Goal: Task Accomplishment & Management: Manage account settings

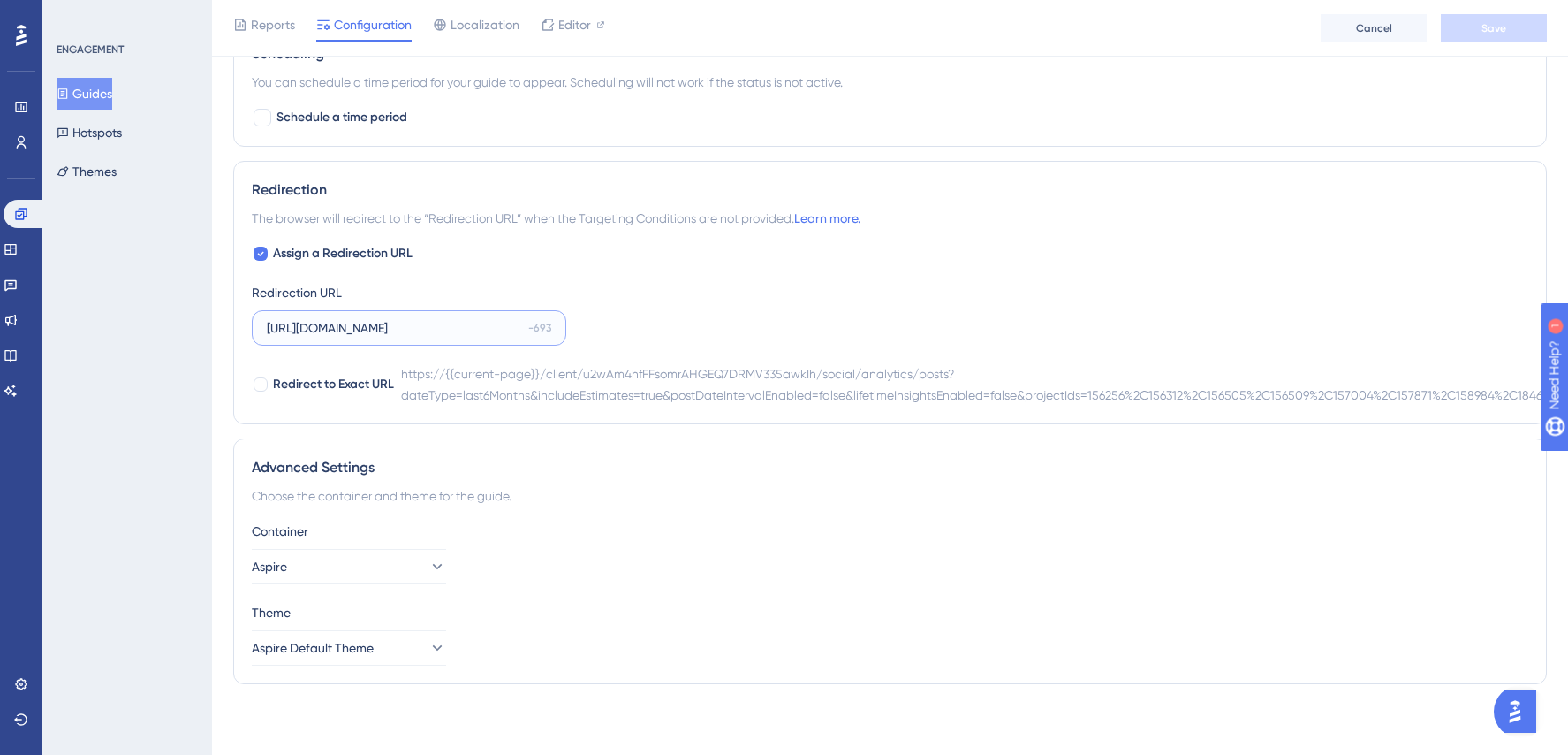
click at [455, 324] on input "[URL][DOMAIN_NAME]" at bounding box center [394, 327] width 254 height 19
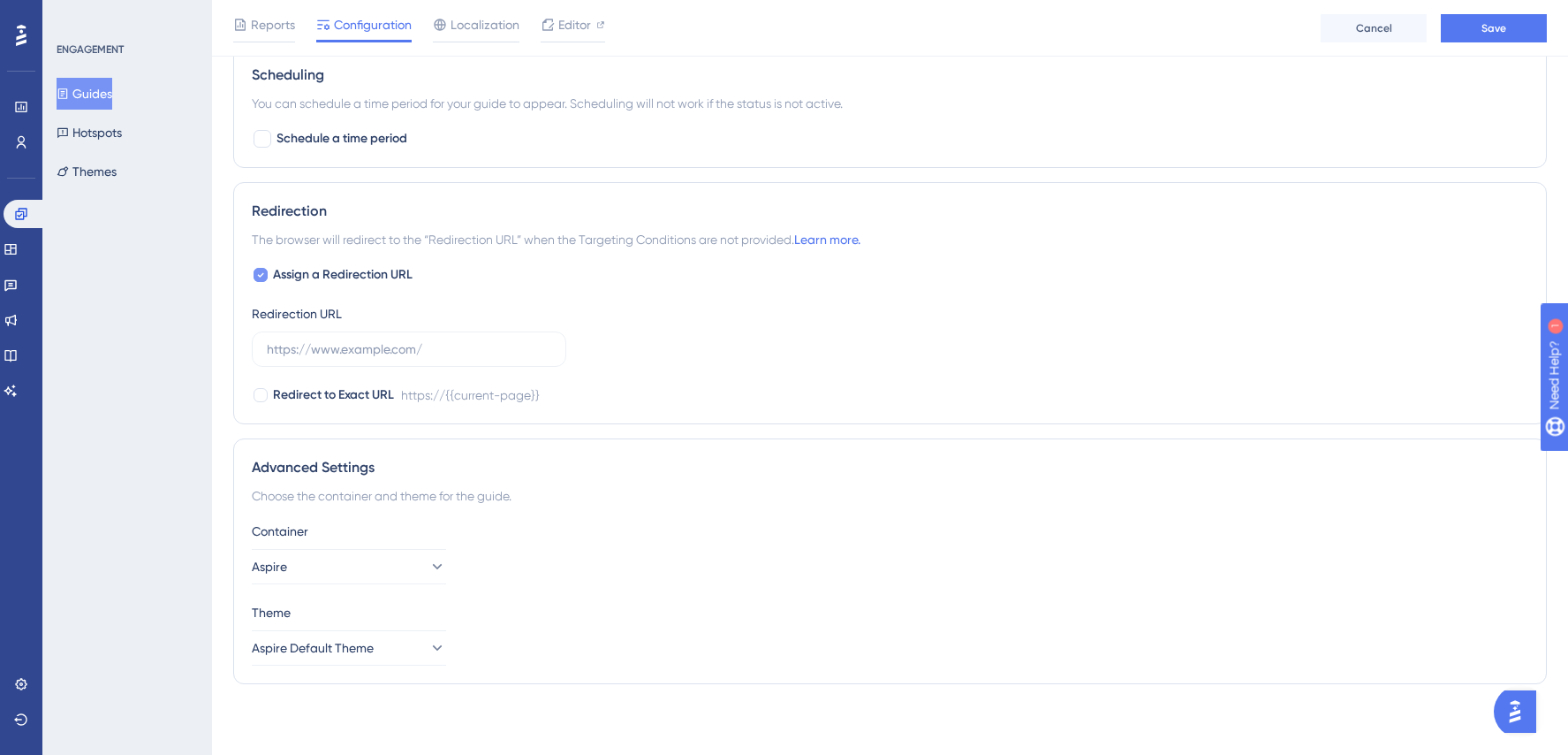
click at [259, 276] on icon at bounding box center [261, 275] width 6 height 5
checkbox input "false"
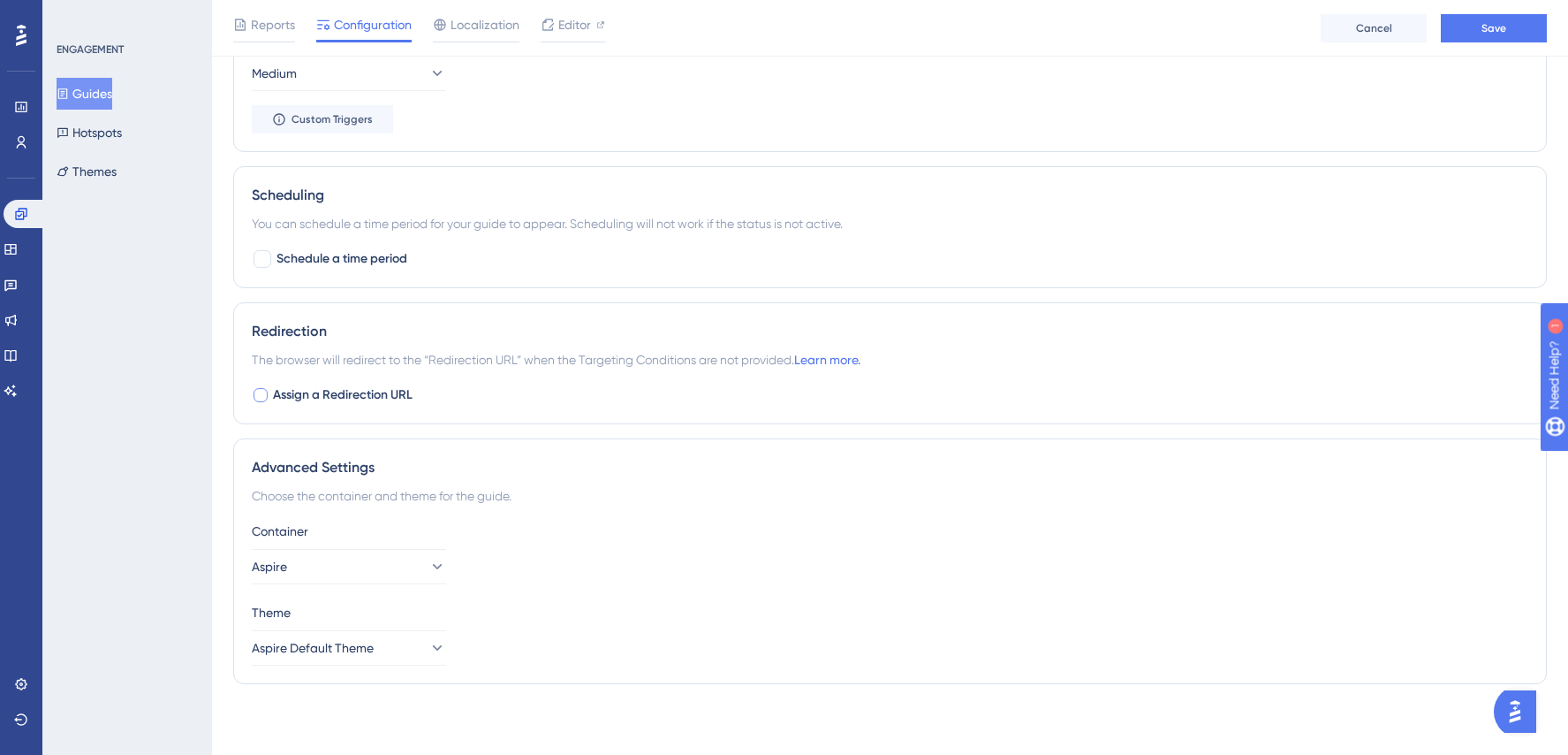
scroll to position [1008, 0]
click at [1484, 27] on span "Save" at bounding box center [1494, 28] width 25 height 14
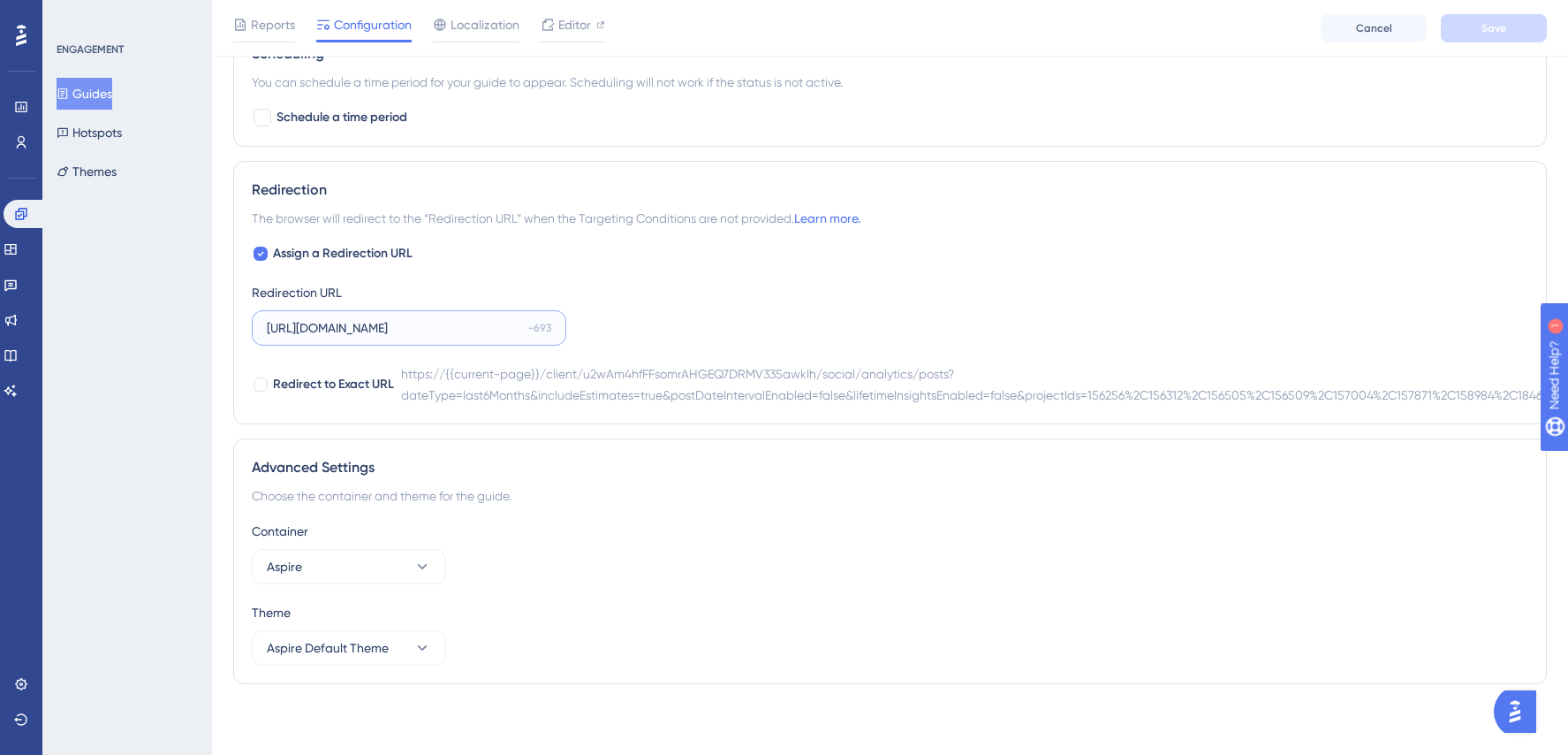
scroll to position [0, 6060]
drag, startPoint x: 449, startPoint y: 329, endPoint x: 1022, endPoint y: 353, distance: 573.5
click at [1022, 353] on div "Assign a Redirection URL Redirection URL [URL][DOMAIN_NAME] -693 Redirect to Ex…" at bounding box center [890, 324] width 1276 height 163
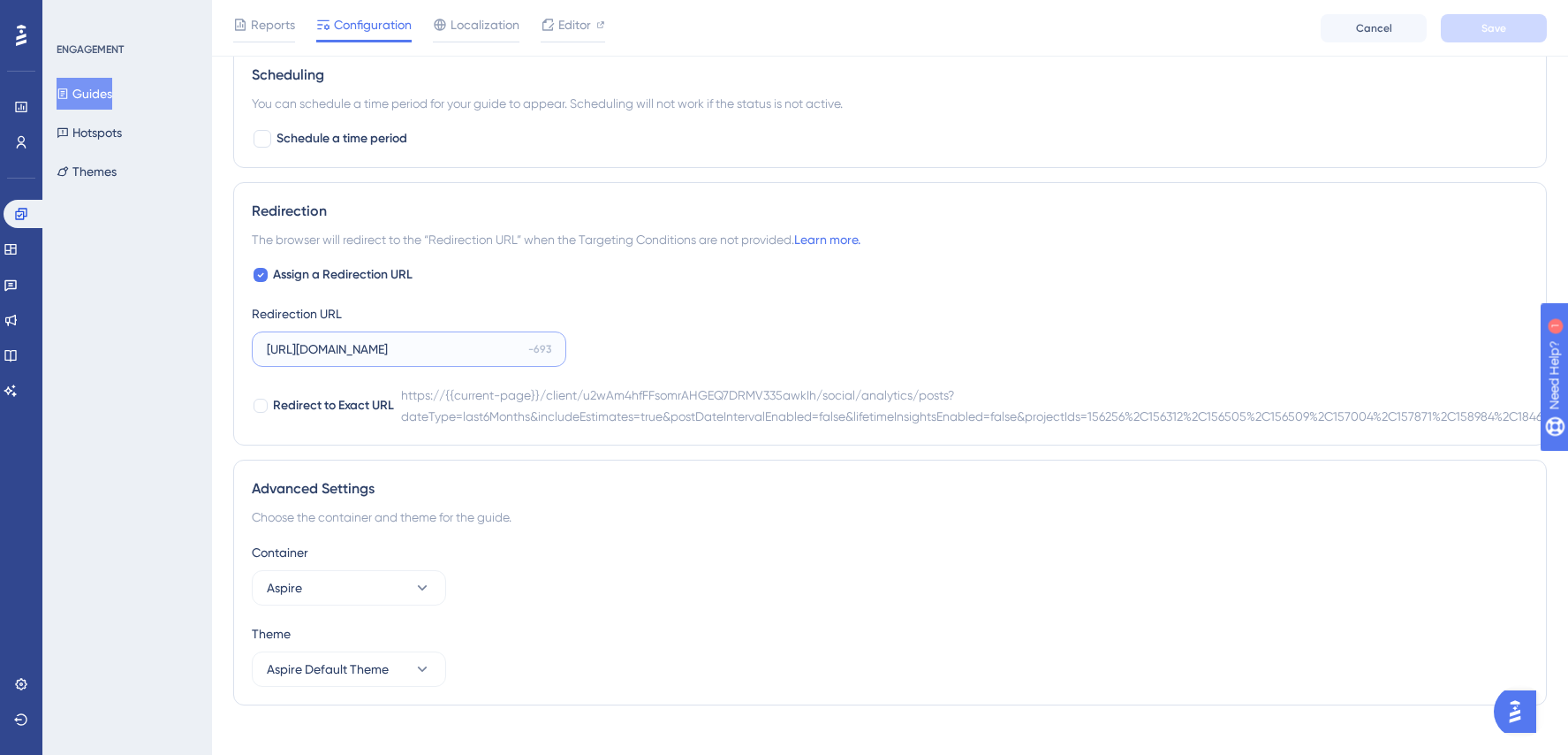
scroll to position [0, 0]
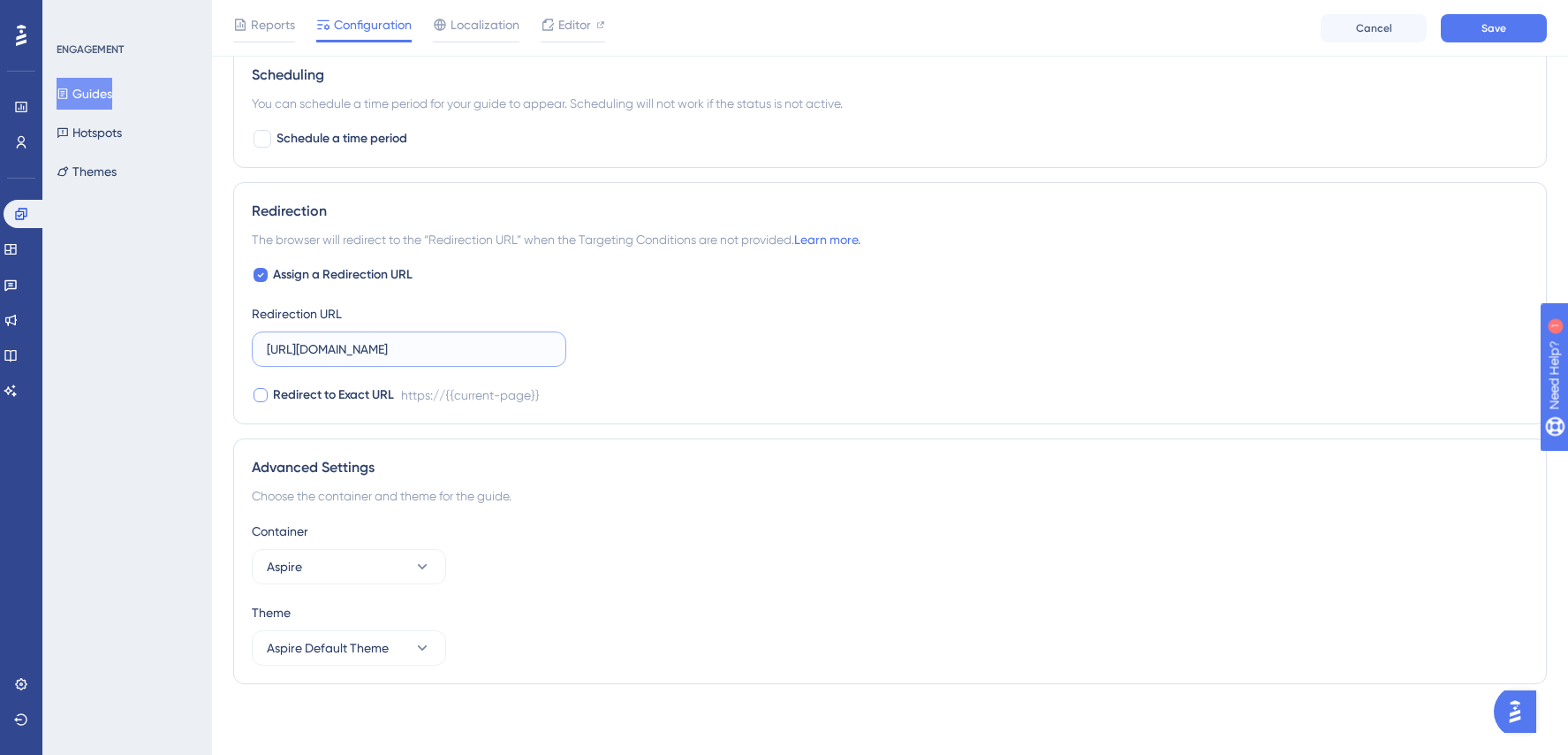
type input "[URL][DOMAIN_NAME]"
click at [342, 399] on span "Redirect to Exact URL" at bounding box center [333, 395] width 121 height 21
click at [342, 400] on span "Redirect to Exact URL" at bounding box center [333, 395] width 121 height 21
checkbox input "false"
click at [1510, 25] on button "Save" at bounding box center [1493, 29] width 106 height 29
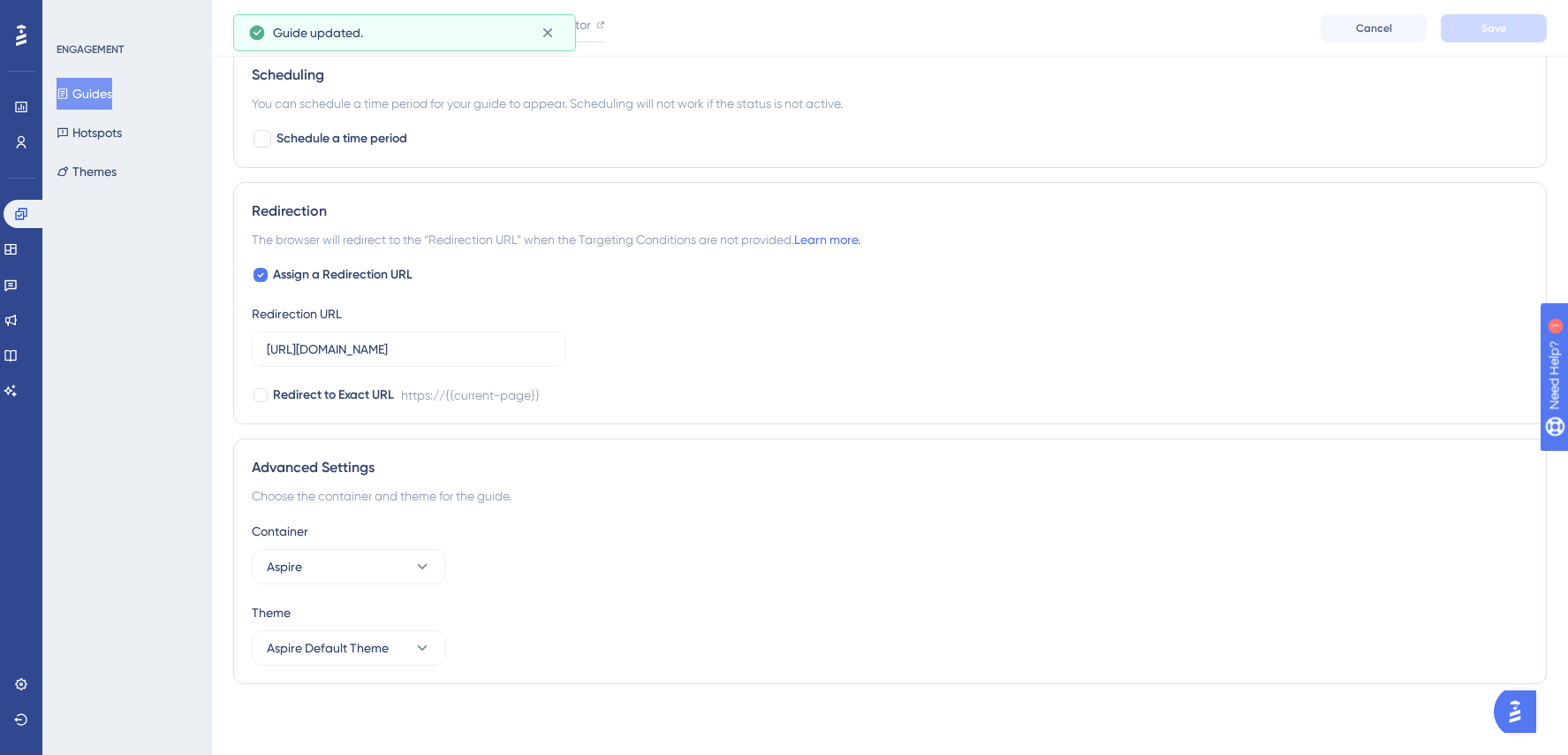
click at [259, 281] on icon at bounding box center [260, 275] width 7 height 14
checkbox input "false"
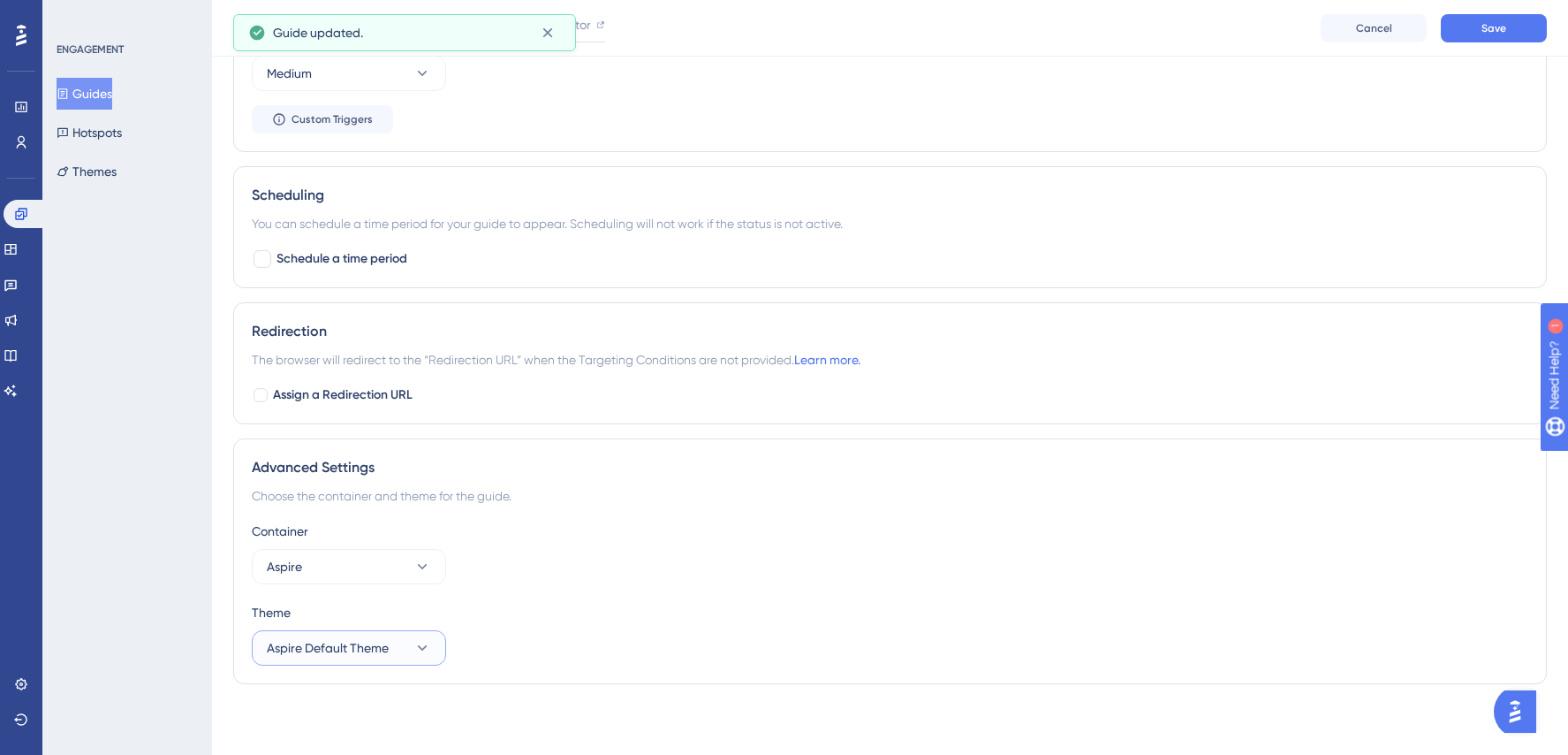
click at [325, 649] on span "Aspire Default Theme" at bounding box center [327, 648] width 121 height 21
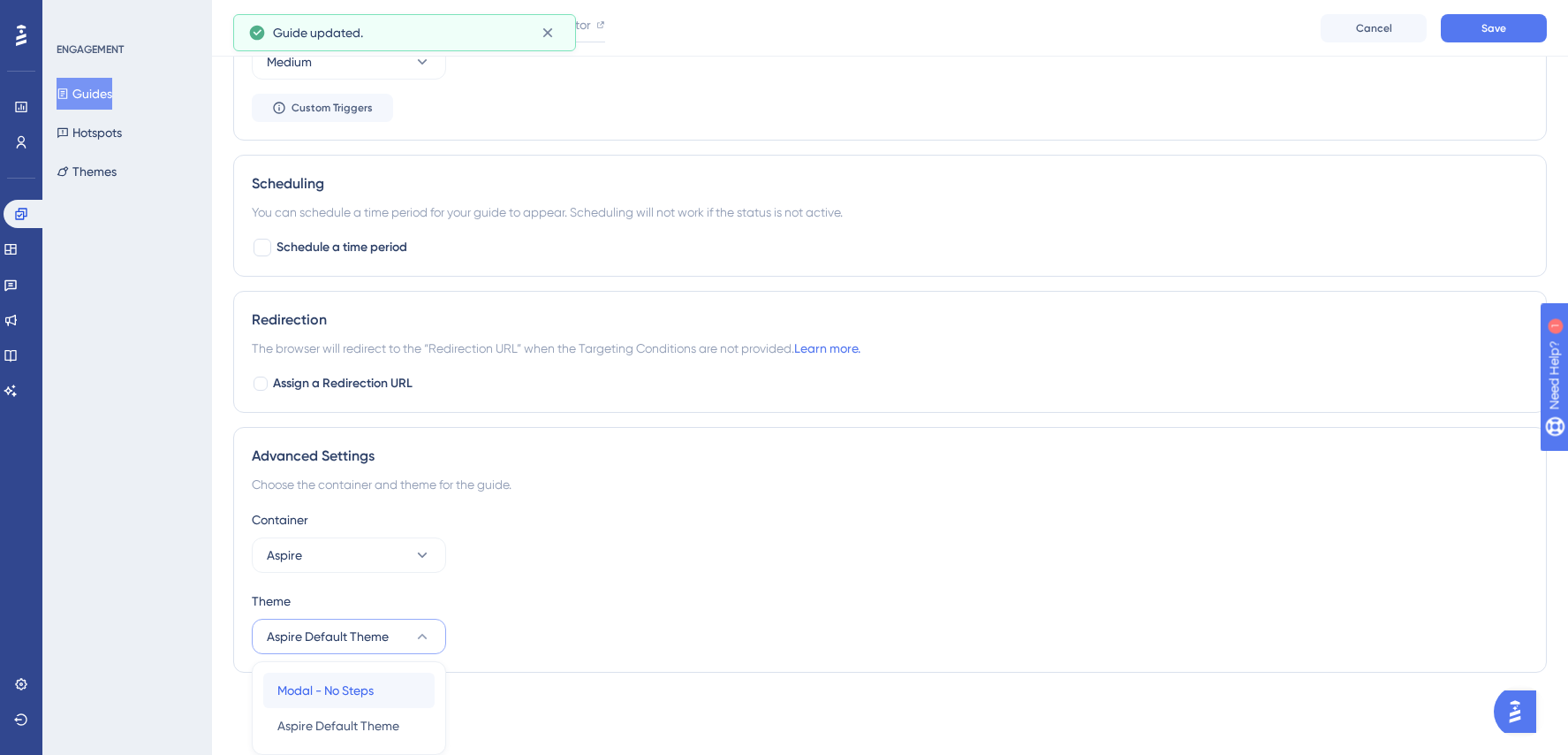
click at [332, 697] on span "Modal - No Steps" at bounding box center [325, 690] width 97 height 21
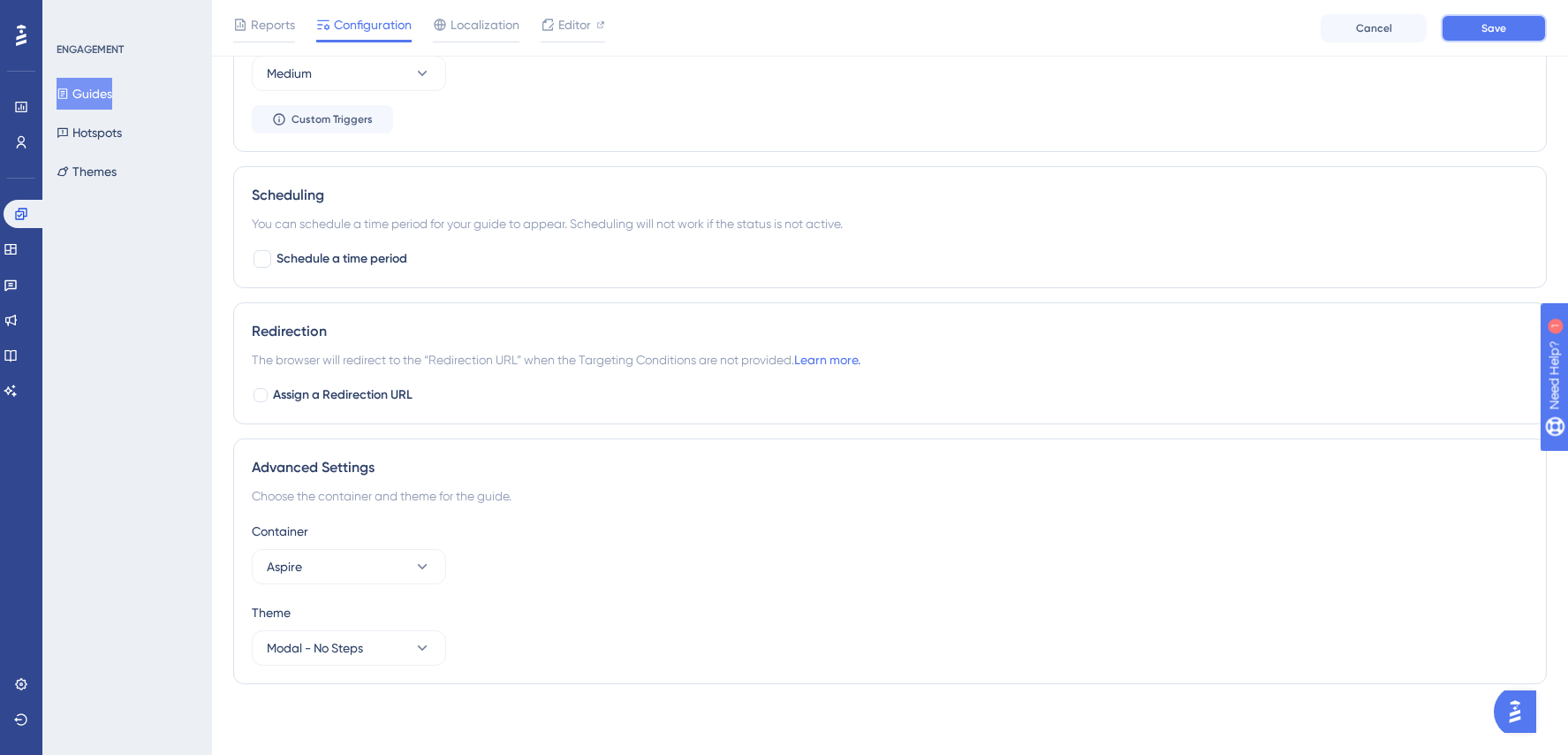
click at [1516, 23] on button "Save" at bounding box center [1493, 29] width 106 height 29
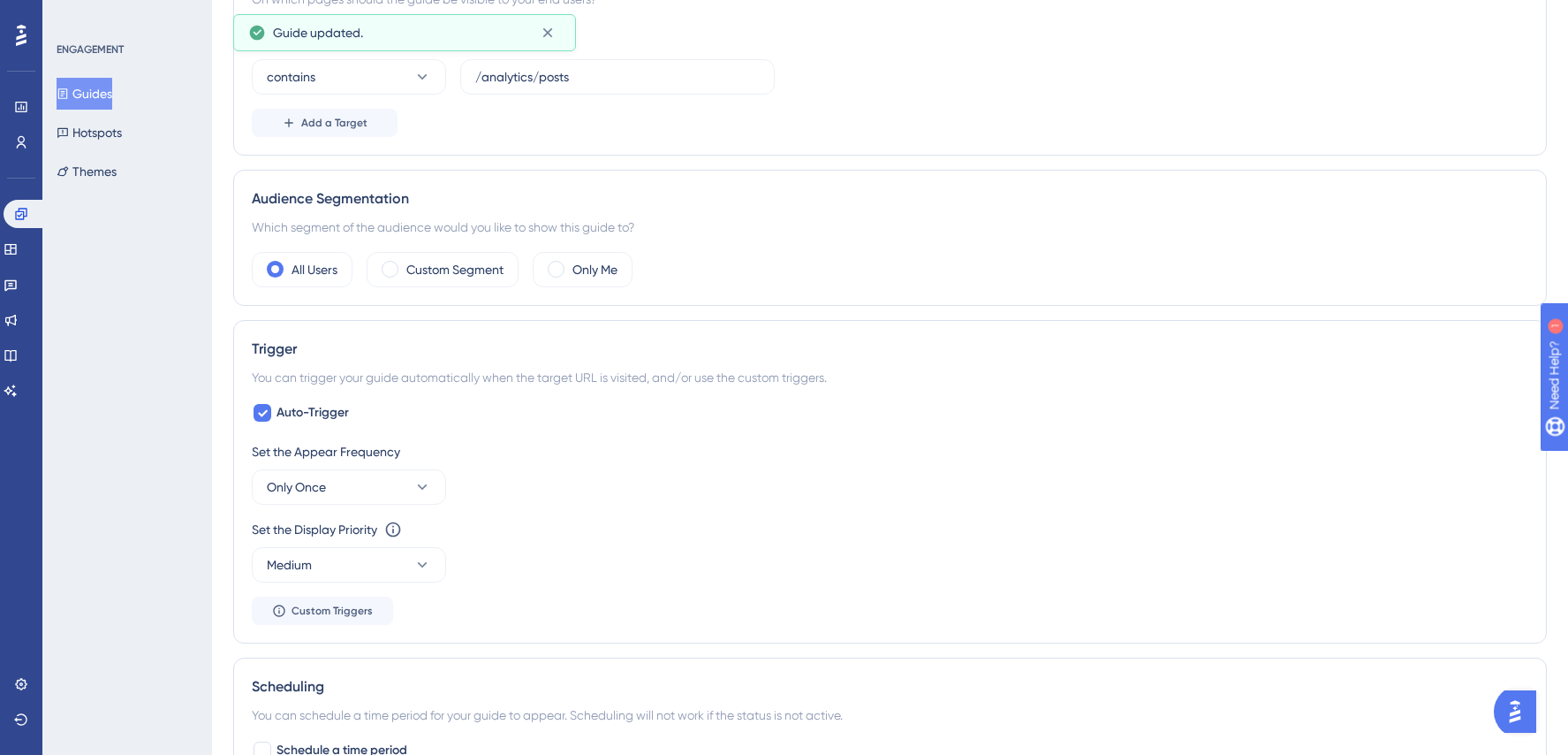
scroll to position [0, 0]
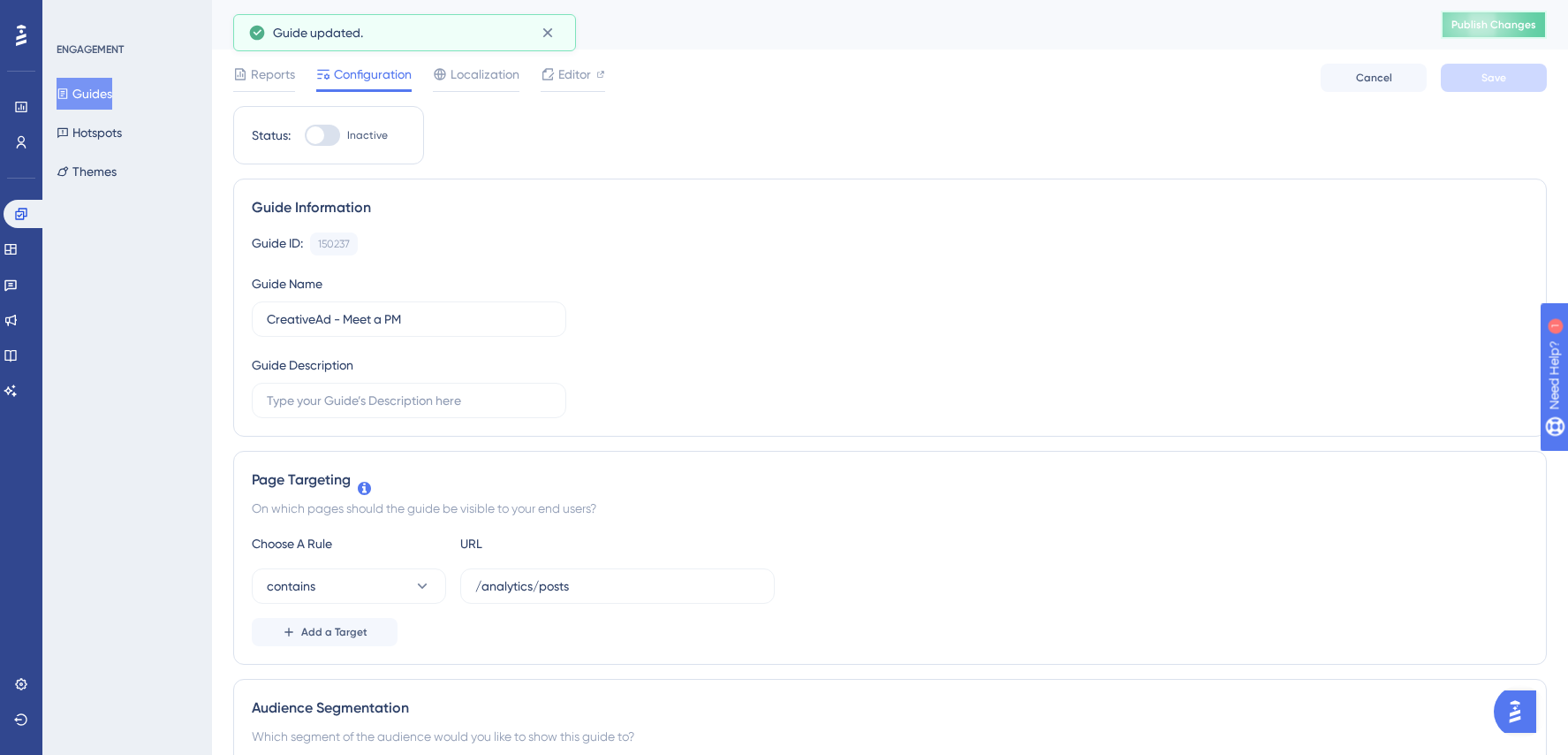
click at [1464, 36] on button "Publish Changes" at bounding box center [1493, 25] width 106 height 29
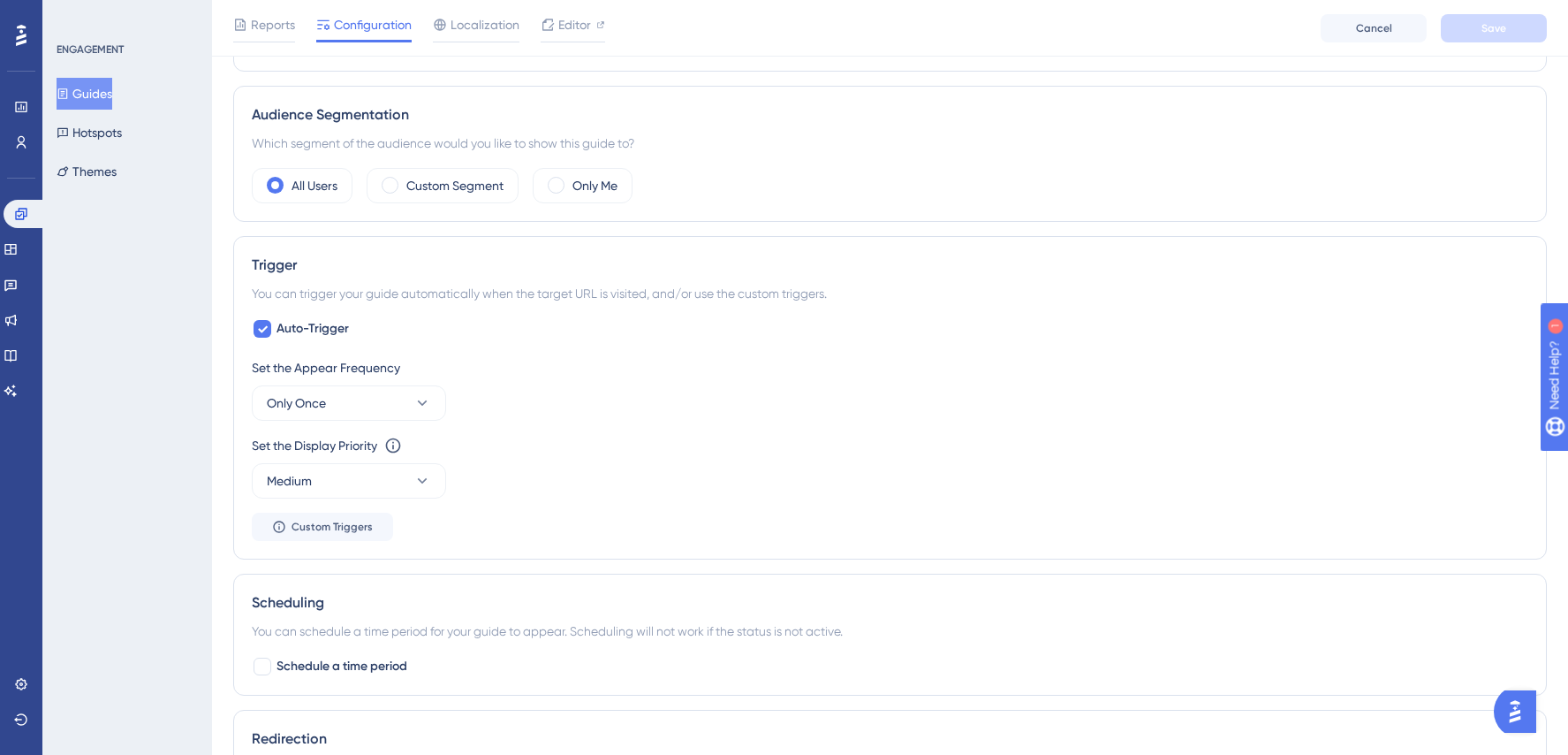
scroll to position [601, 0]
click at [455, 190] on label "Custom Segment" at bounding box center [455, 185] width 98 height 21
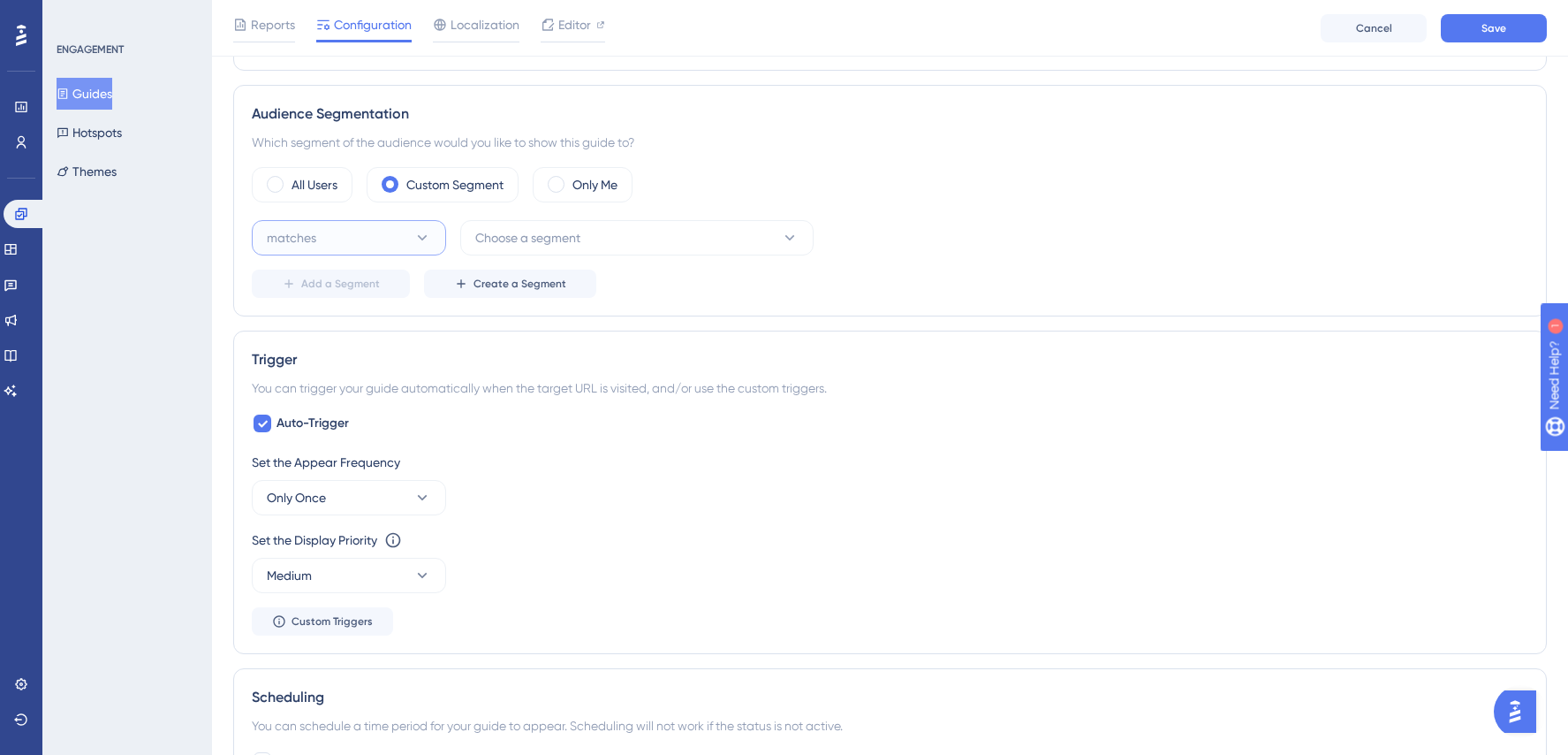
click at [369, 243] on button "matches" at bounding box center [348, 237] width 194 height 35
click at [355, 284] on div "matches matches" at bounding box center [349, 291] width 144 height 35
click at [565, 238] on span "Choose a segment" at bounding box center [528, 237] width 105 height 21
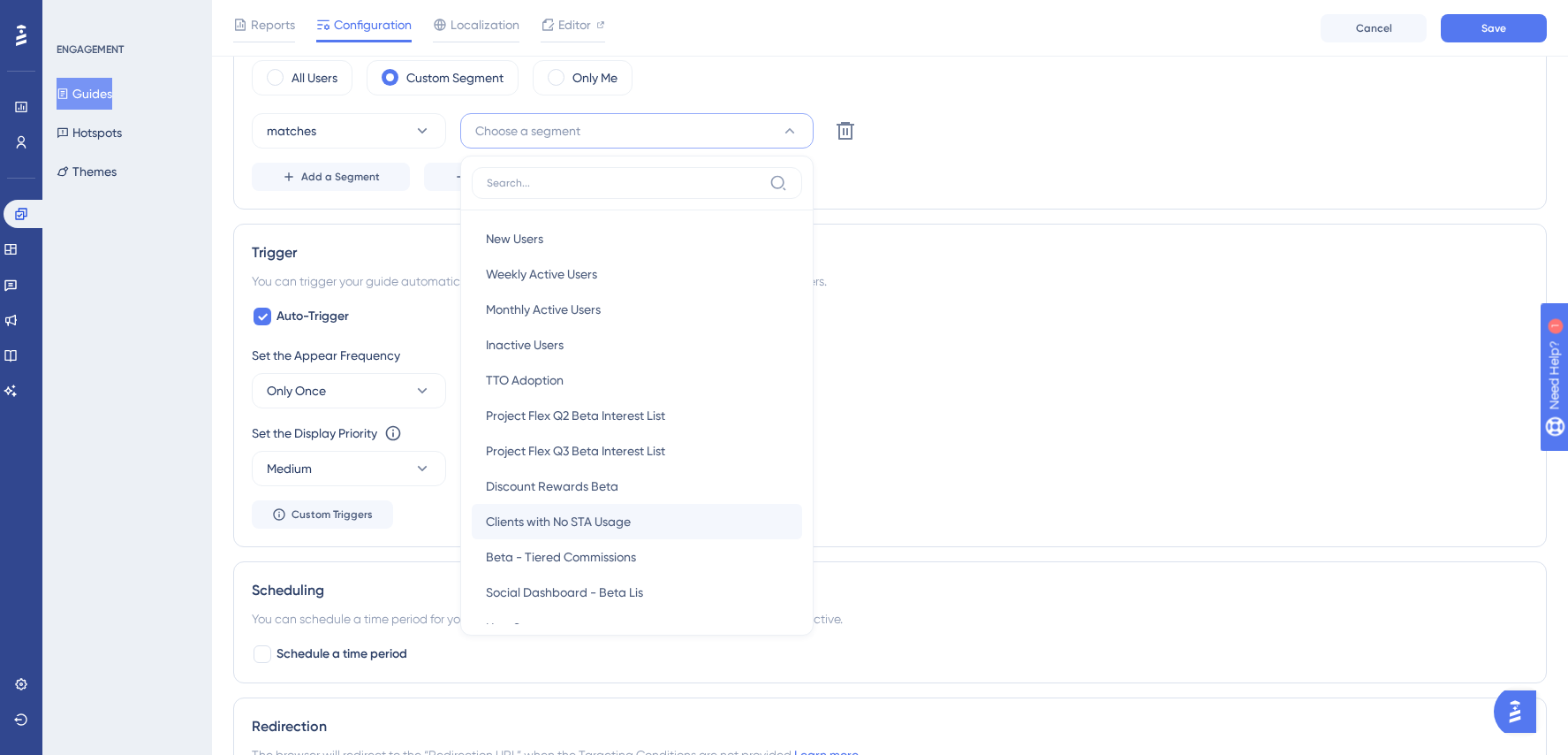
scroll to position [315, 0]
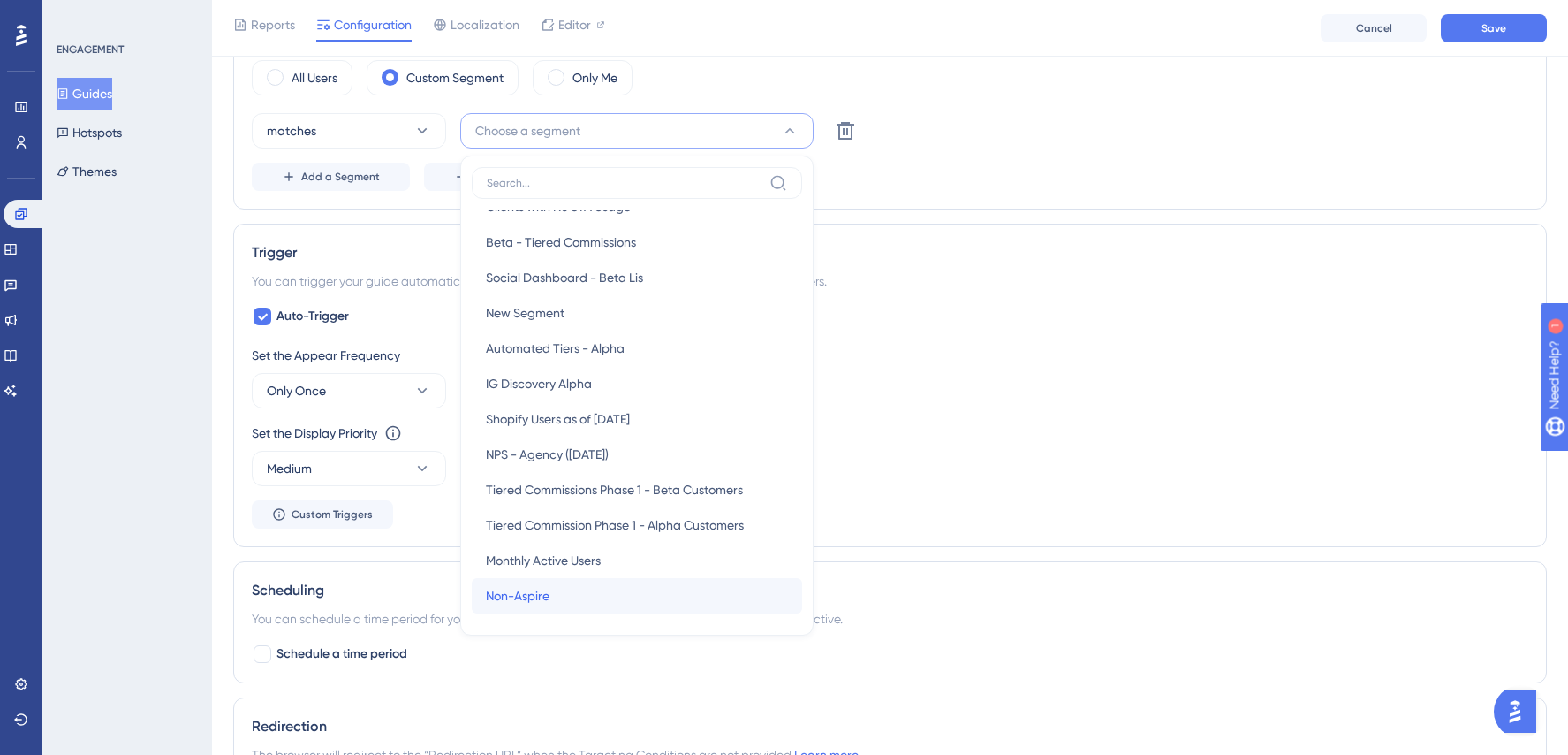
click at [571, 598] on div "Non-Aspire Non-Aspire" at bounding box center [637, 595] width 302 height 35
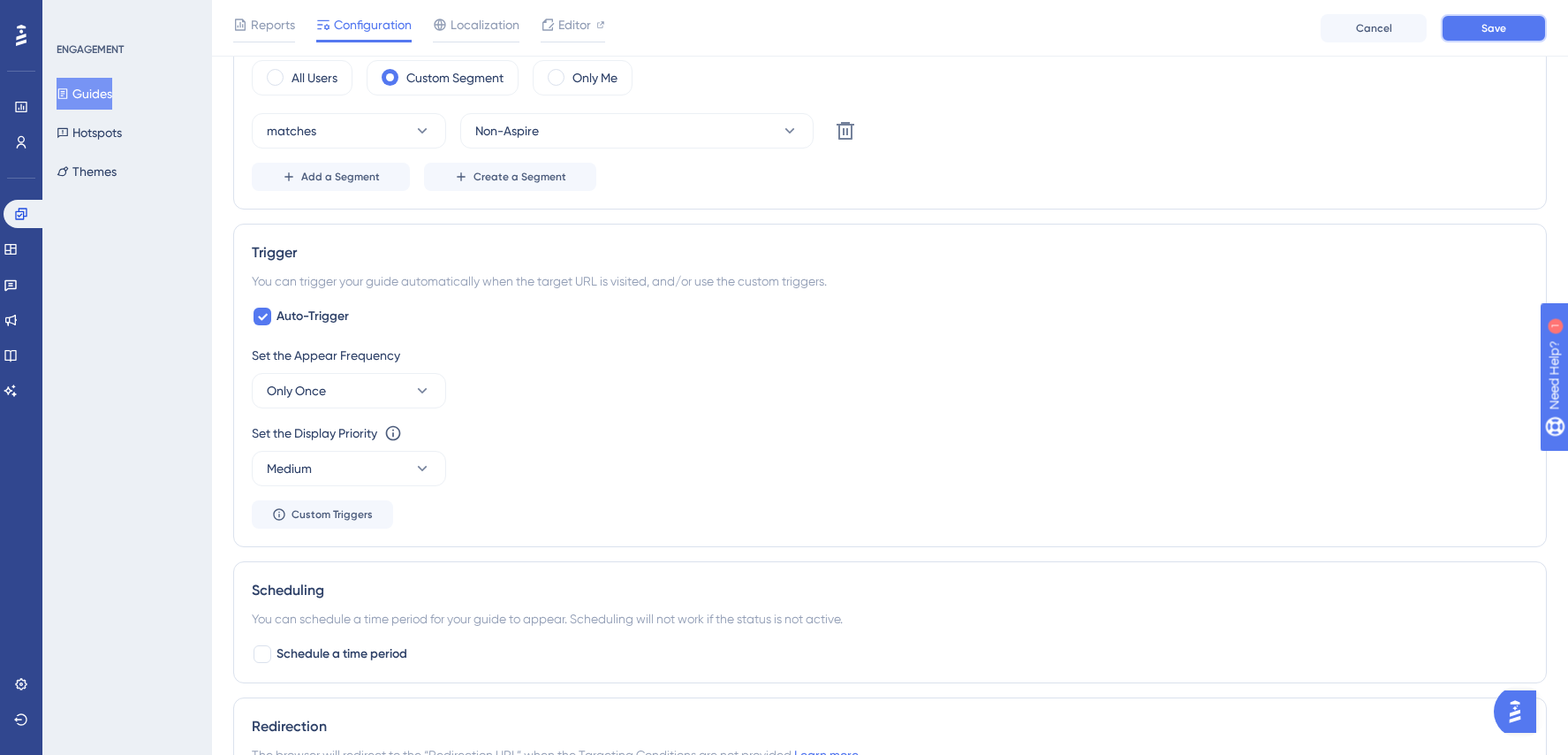
click at [1488, 27] on span "Save" at bounding box center [1494, 28] width 25 height 14
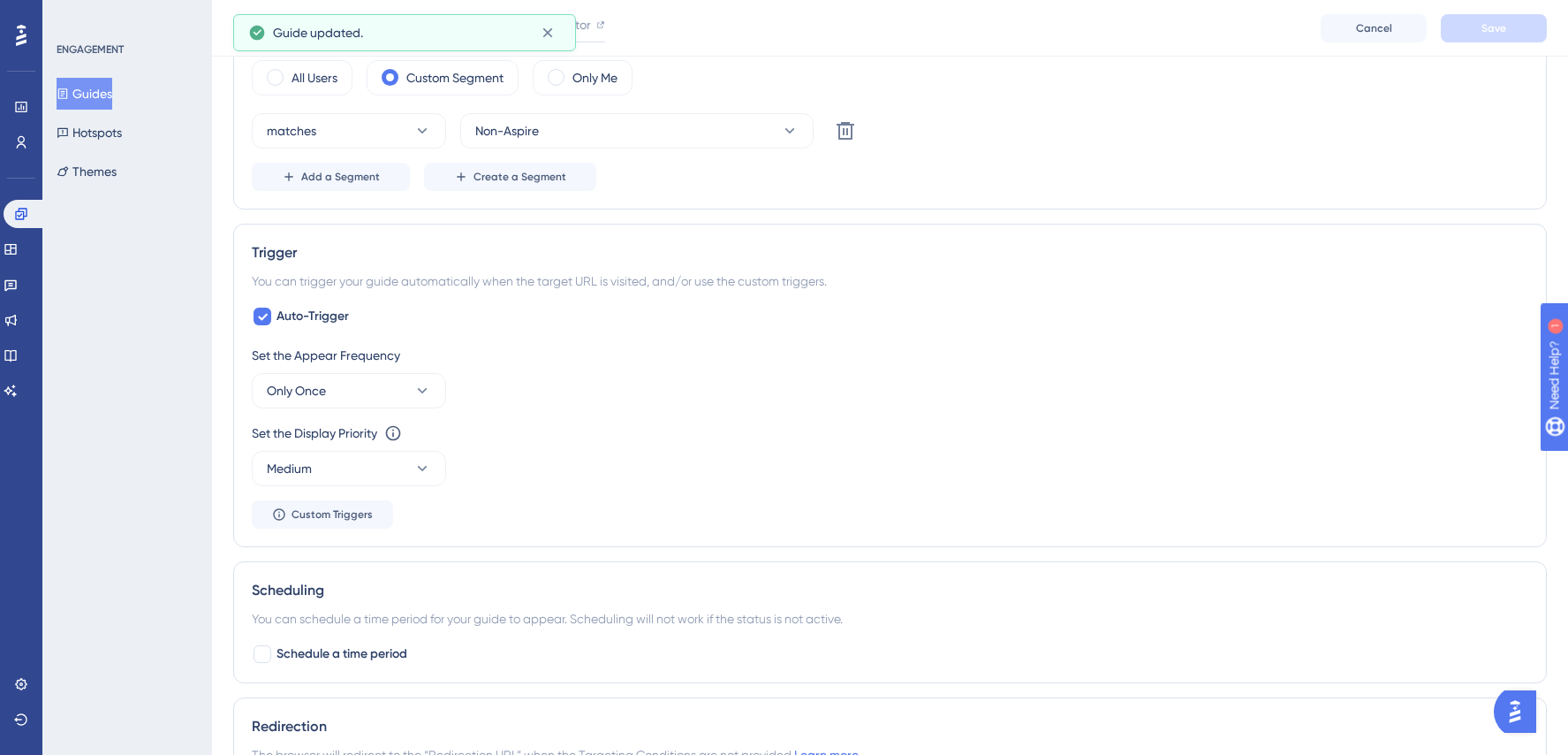
scroll to position [0, 0]
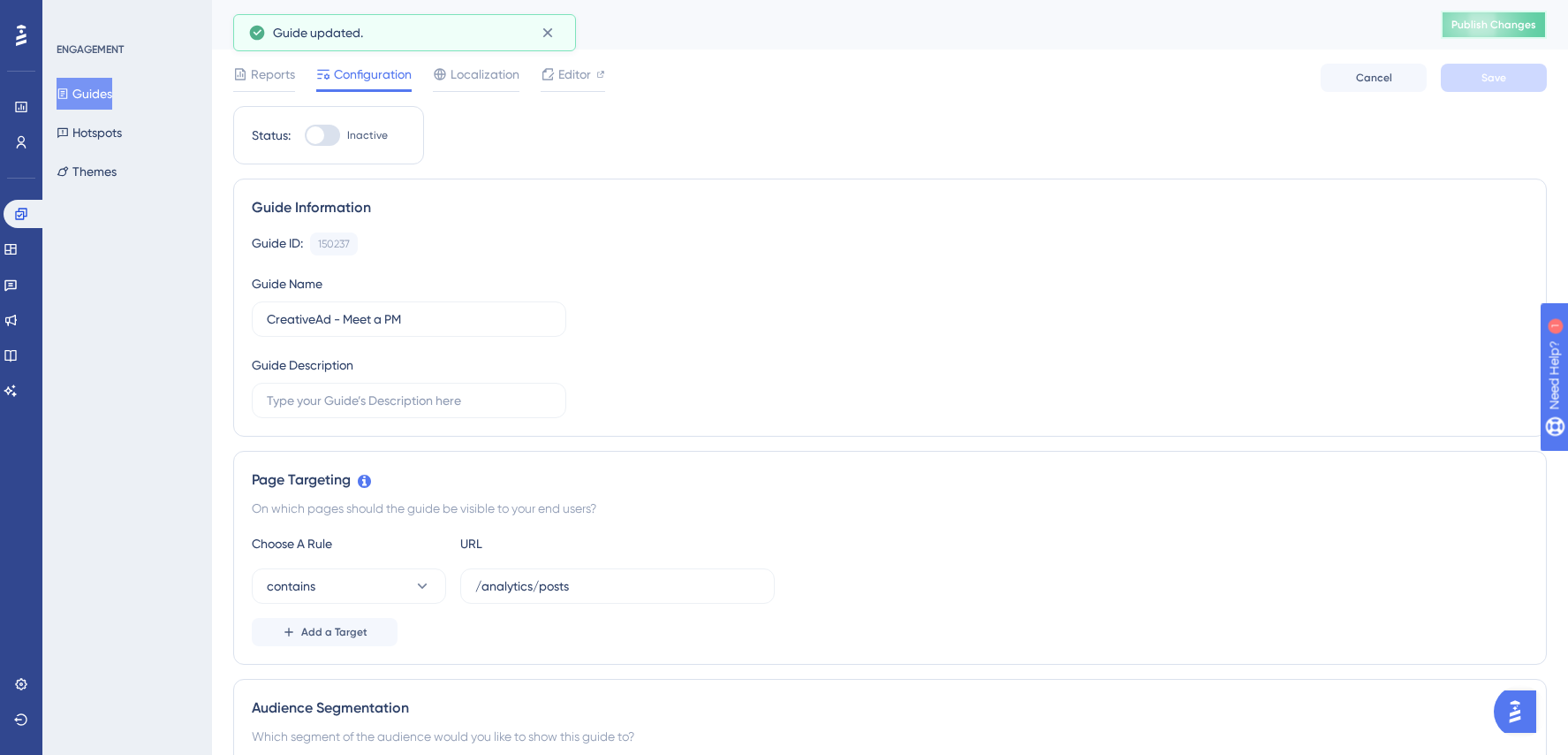
click at [1483, 23] on span "Publish Changes" at bounding box center [1493, 24] width 85 height 14
click at [107, 96] on button "Guides" at bounding box center [84, 93] width 55 height 32
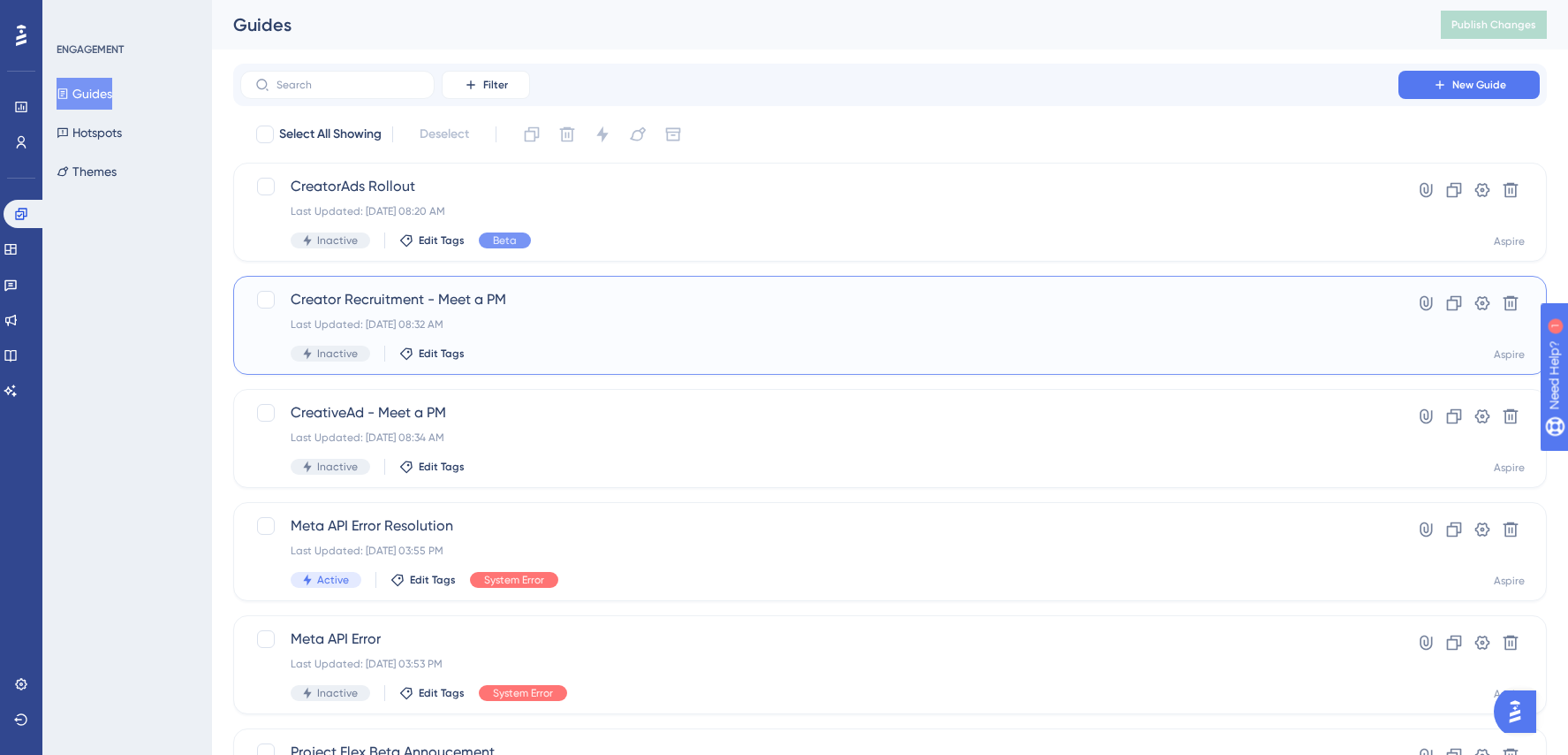
click at [644, 332] on div "Creator Recruitment - Meet a PM Last Updated: [DATE] 08:32 AM Inactive Edit Tags" at bounding box center [819, 325] width 1057 height 73
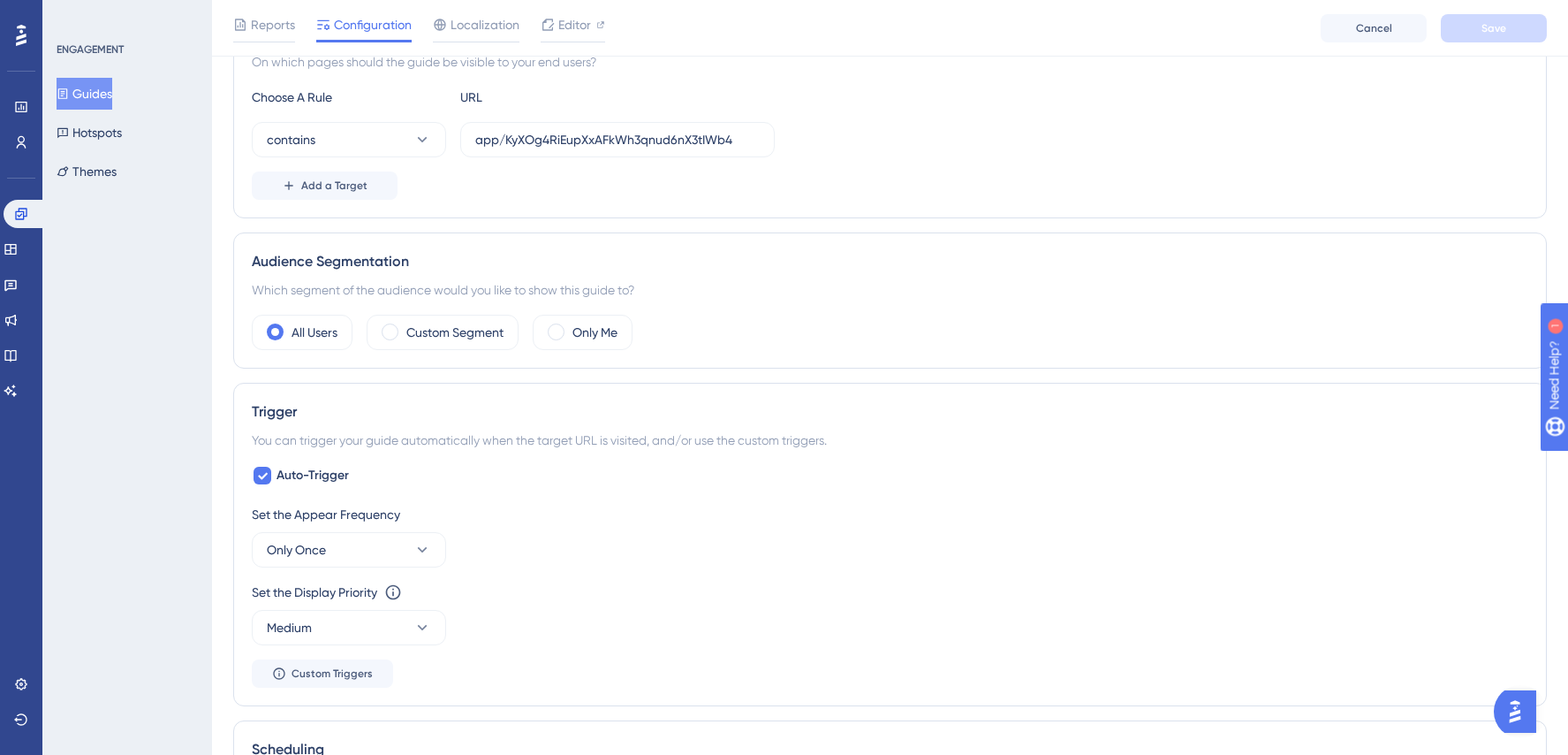
scroll to position [467, 0]
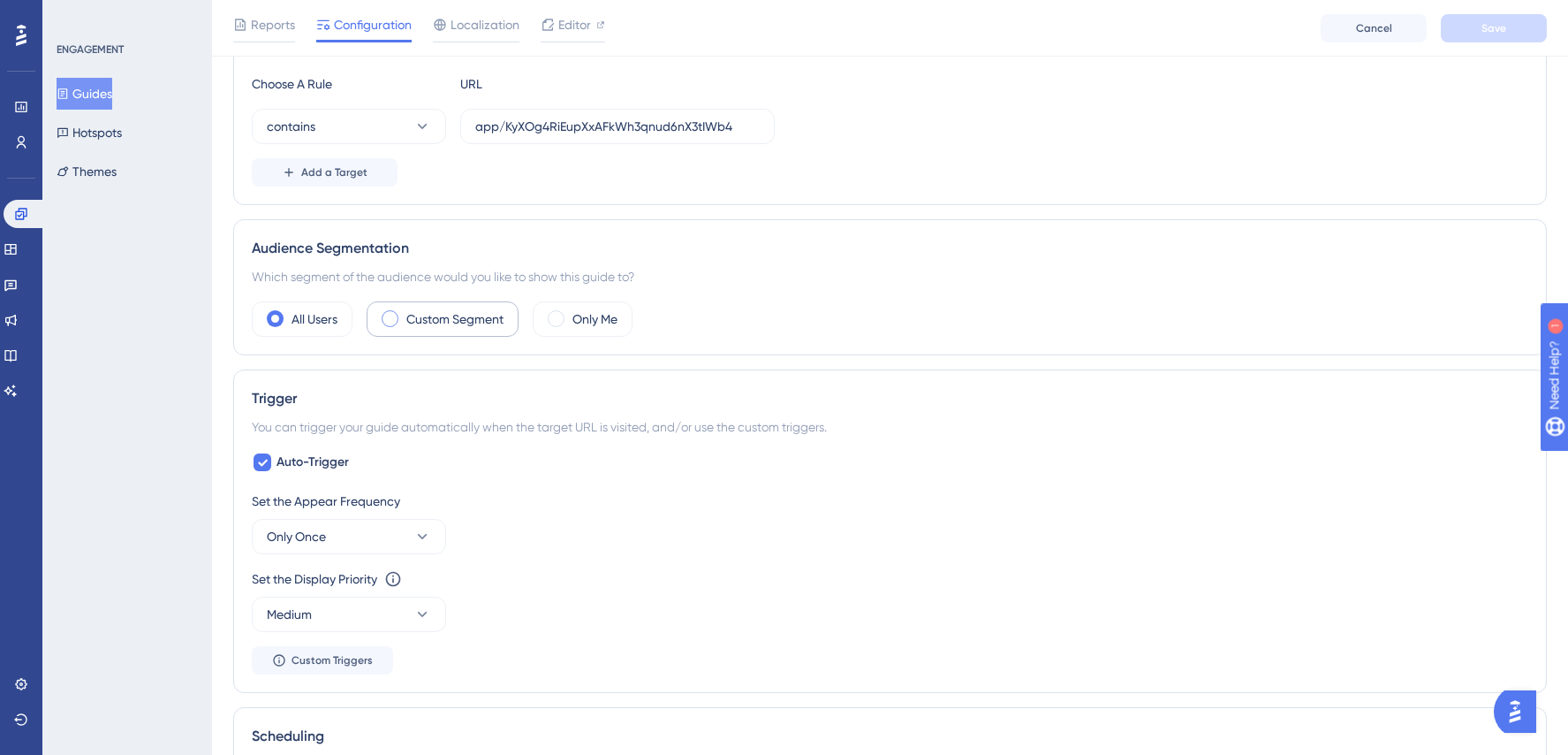
click at [440, 321] on label "Custom Segment" at bounding box center [455, 319] width 98 height 21
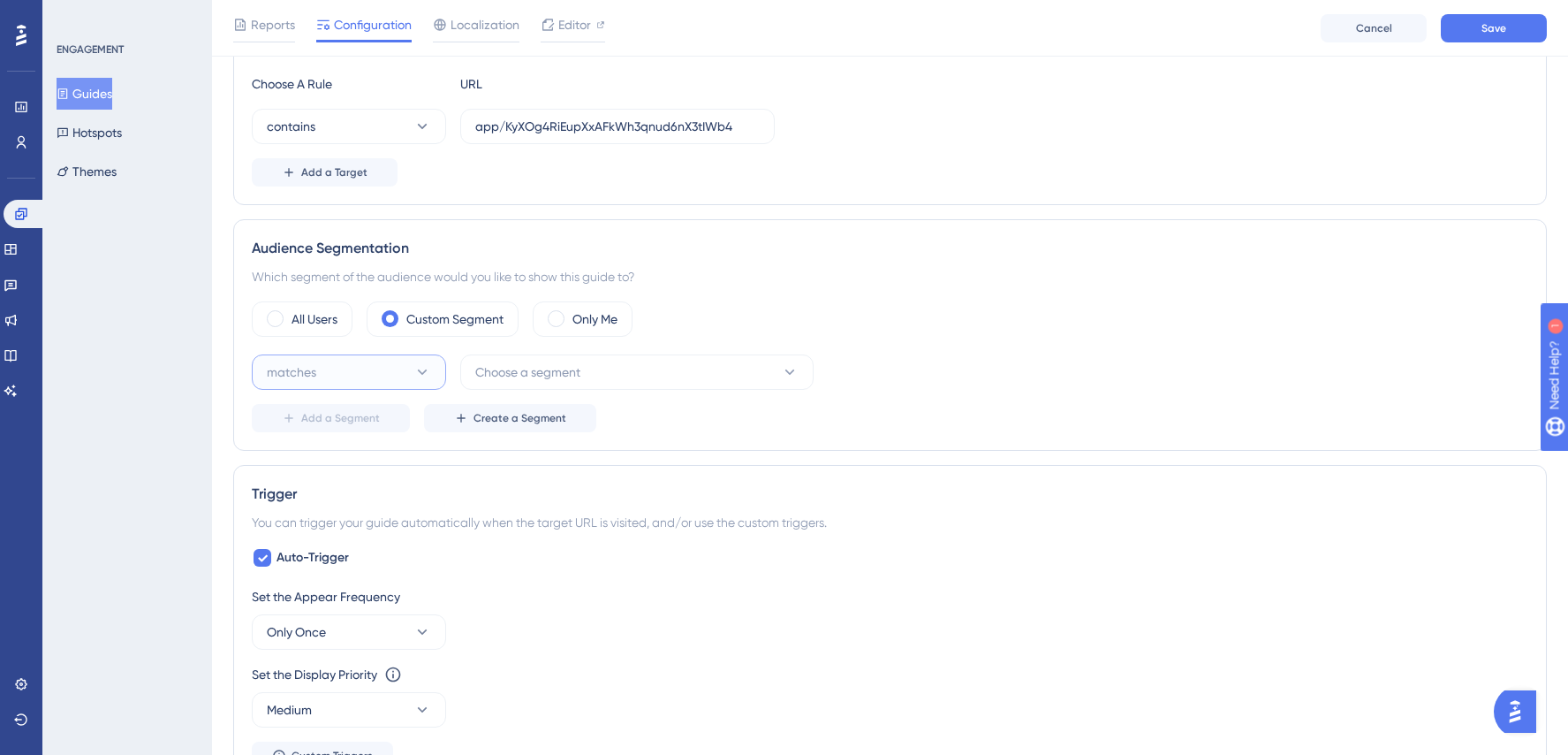
click at [368, 375] on button "matches" at bounding box center [348, 371] width 194 height 35
click at [341, 427] on div "matches matches" at bounding box center [349, 426] width 144 height 35
click at [644, 369] on button "Choose a segment" at bounding box center [636, 371] width 353 height 35
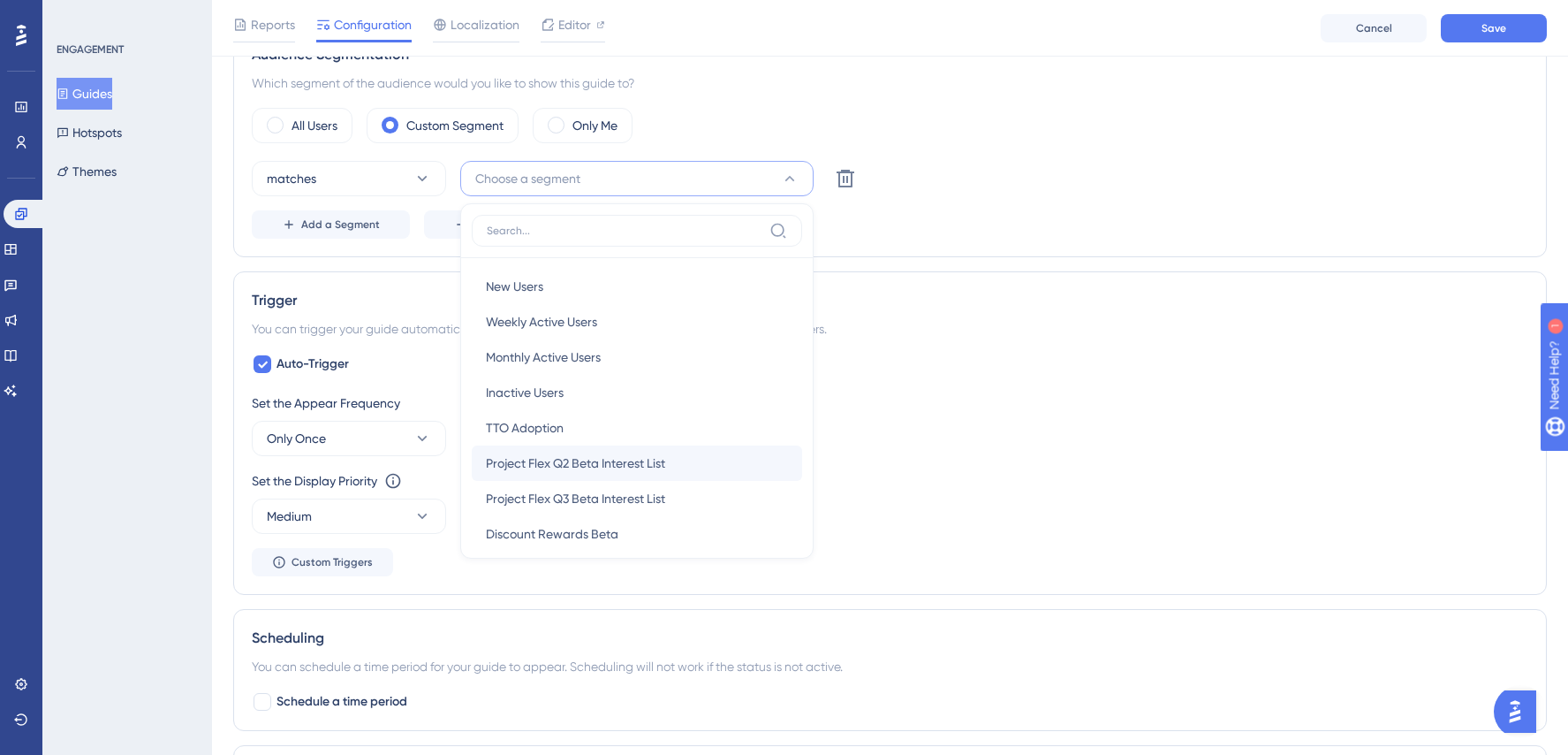
scroll to position [439, 0]
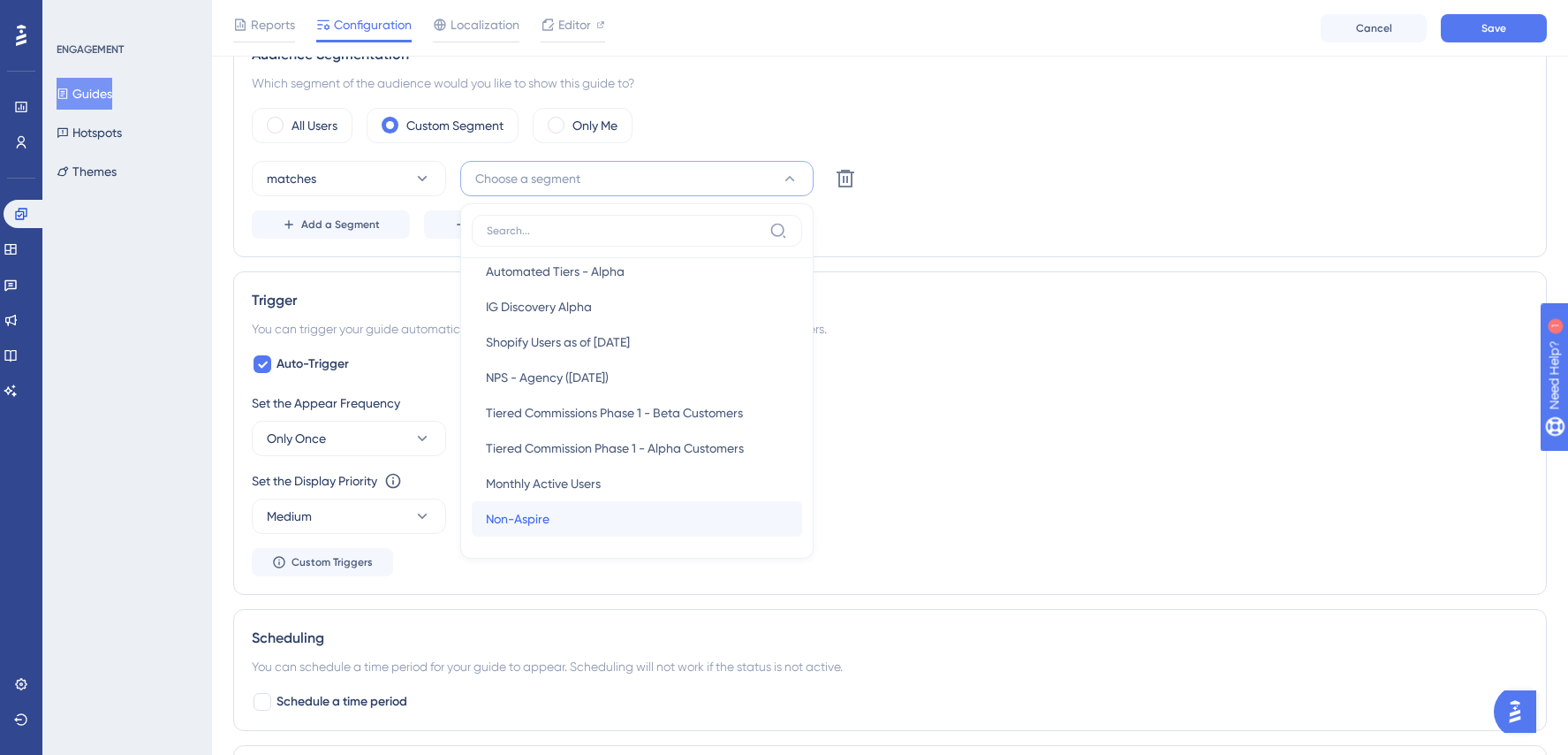
click at [604, 517] on div "Non-Aspire Non-Aspire" at bounding box center [637, 519] width 302 height 35
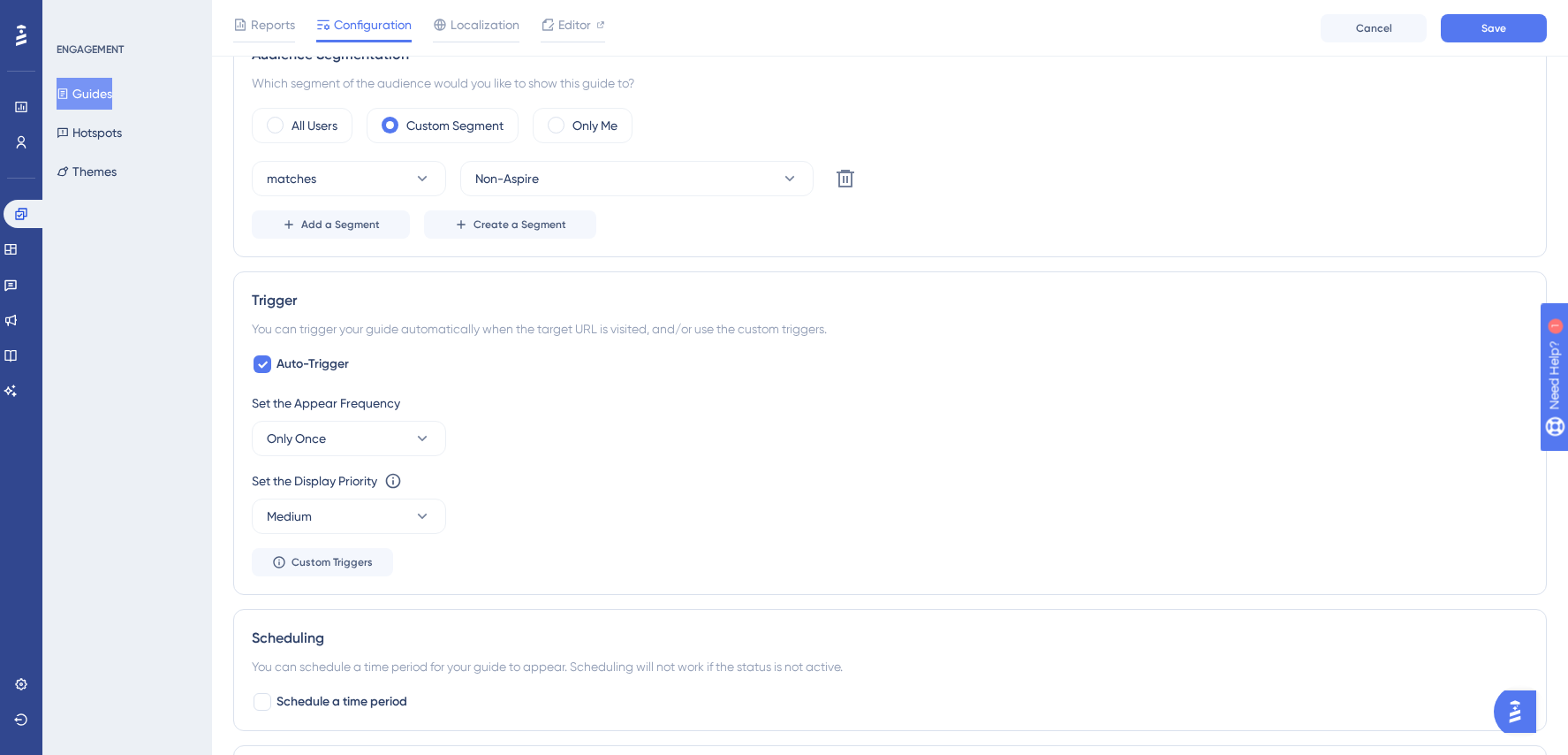
click at [1112, 376] on div "Auto-Trigger Set the Appear Frequency Only Once Set the Display Priority This o…" at bounding box center [890, 464] width 1276 height 223
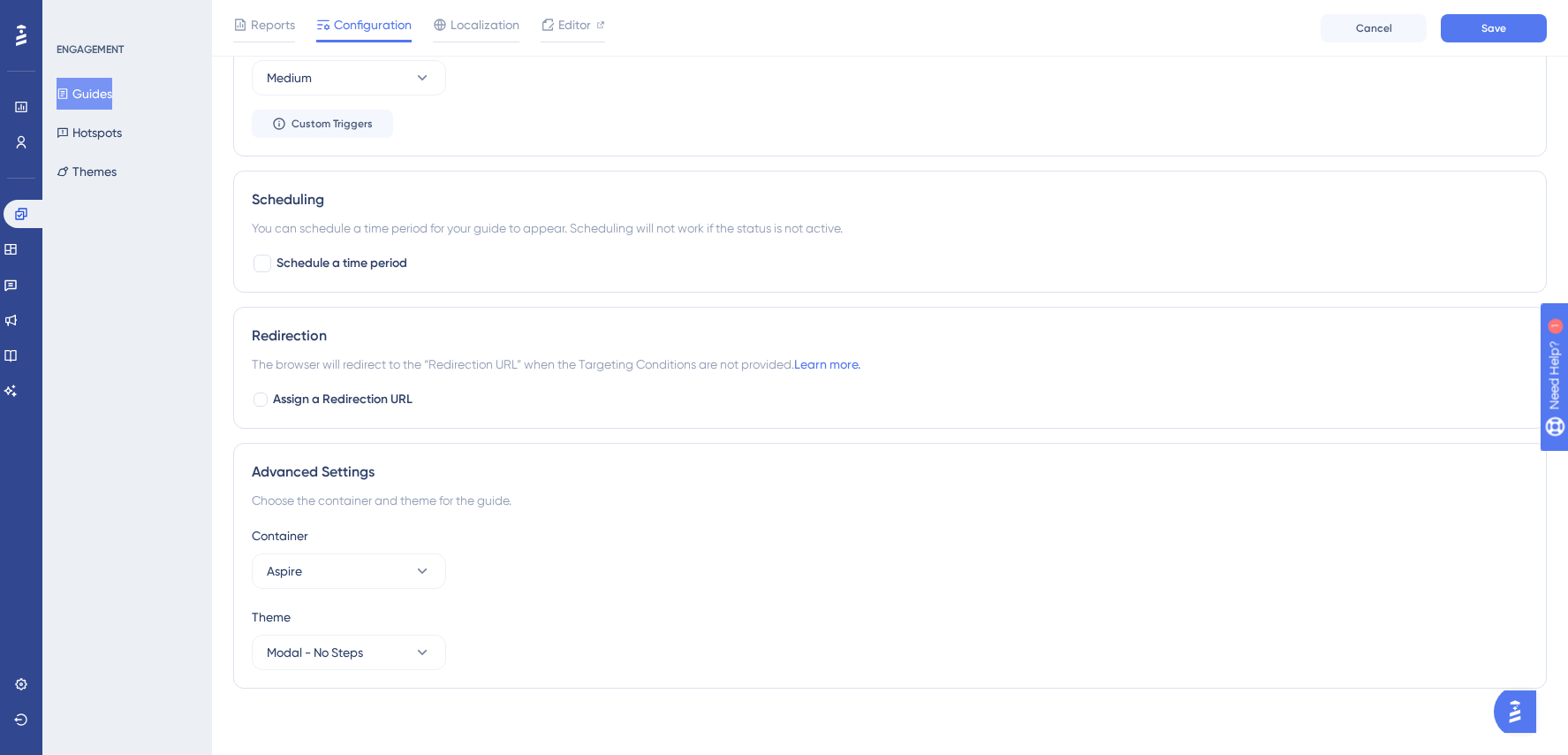
scroll to position [1102, 0]
click at [1503, 30] on span "Save" at bounding box center [1494, 28] width 25 height 14
